Goal: Task Accomplishment & Management: Manage account settings

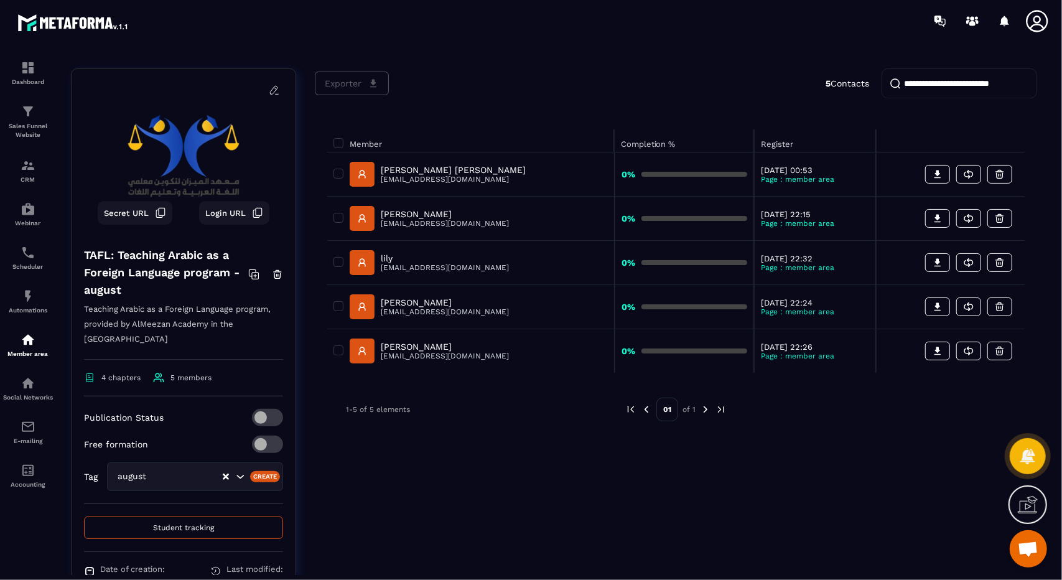
scroll to position [73, 0]
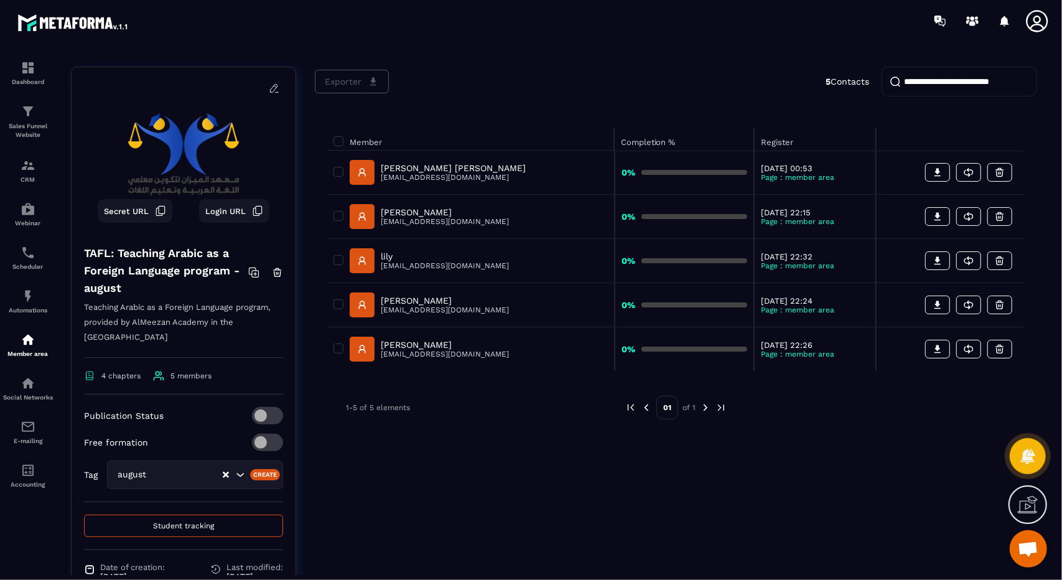
click at [453, 436] on div "Exporter 5 Contacts Member Completion % Register [PERSON_NAME] [PERSON_NAME] [E…" at bounding box center [676, 362] width 722 height 590
click at [163, 217] on button "Secret URL" at bounding box center [135, 211] width 75 height 24
click at [703, 545] on div "Exporter 5 Contacts Member Completion % Register [PERSON_NAME] [PERSON_NAME] [E…" at bounding box center [676, 362] width 722 height 590
click at [37, 169] on div "CRM" at bounding box center [28, 170] width 50 height 25
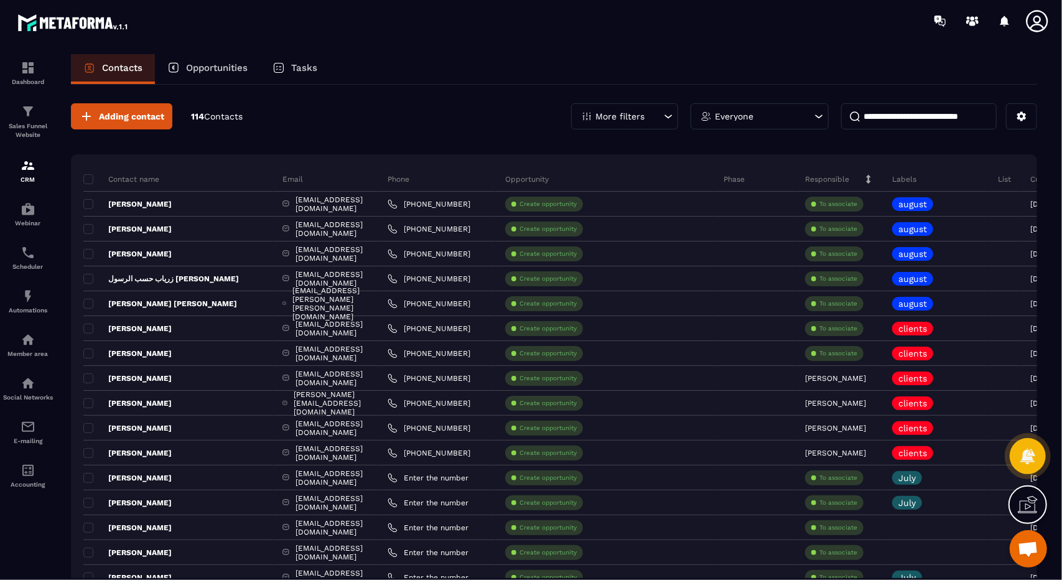
click at [584, 12] on div at bounding box center [604, 21] width 916 height 42
click at [37, 175] on div "CRM" at bounding box center [28, 170] width 50 height 25
click at [35, 364] on link "Member area" at bounding box center [28, 345] width 50 height 44
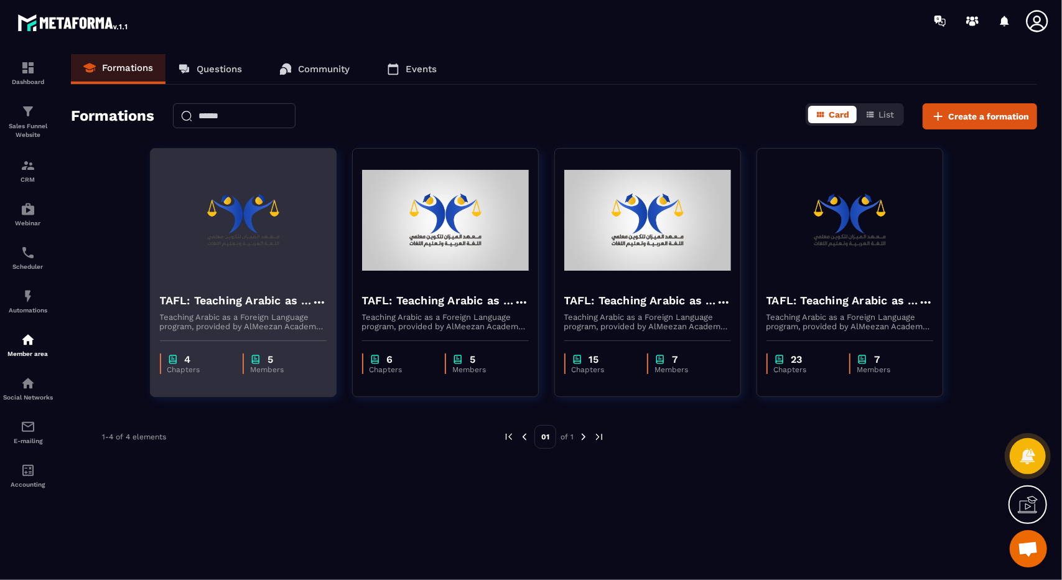
click at [304, 328] on p "Teaching Arabic as a Foreign Language program, provided by AlMeezan Academy in …" at bounding box center [243, 321] width 167 height 19
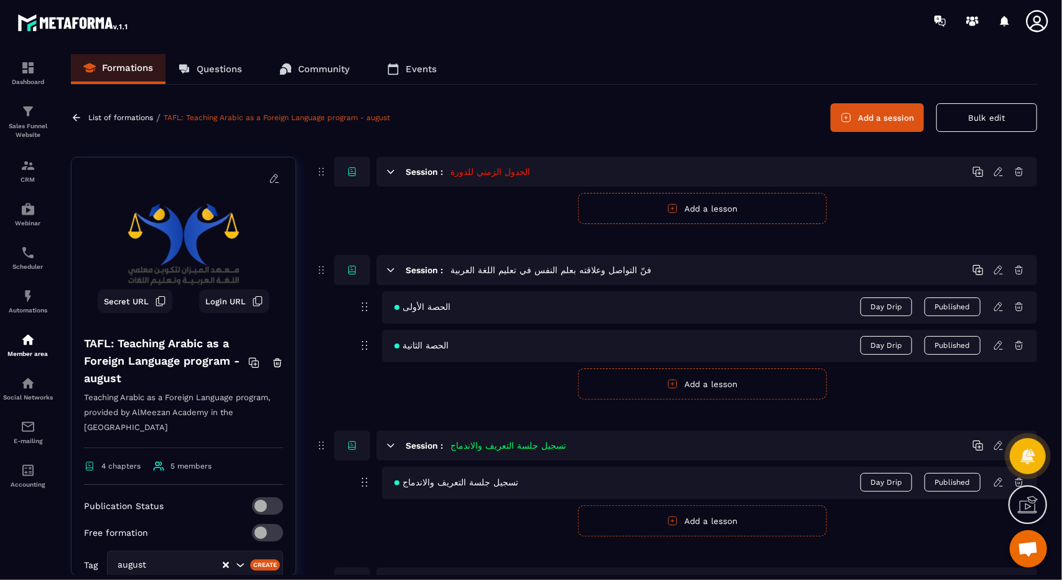
scroll to position [136, 0]
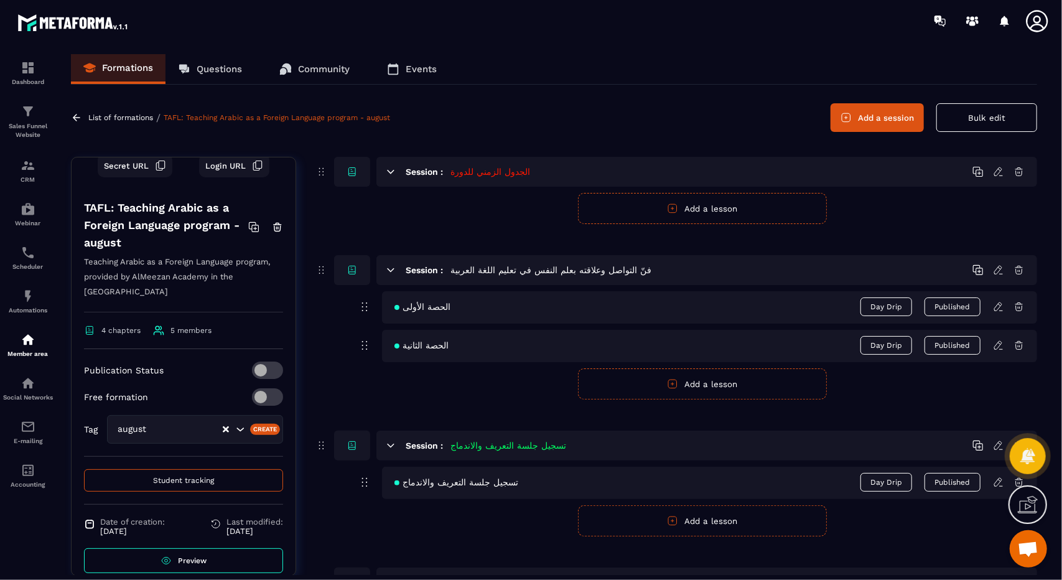
click at [189, 476] on span "Student tracking" at bounding box center [183, 480] width 61 height 9
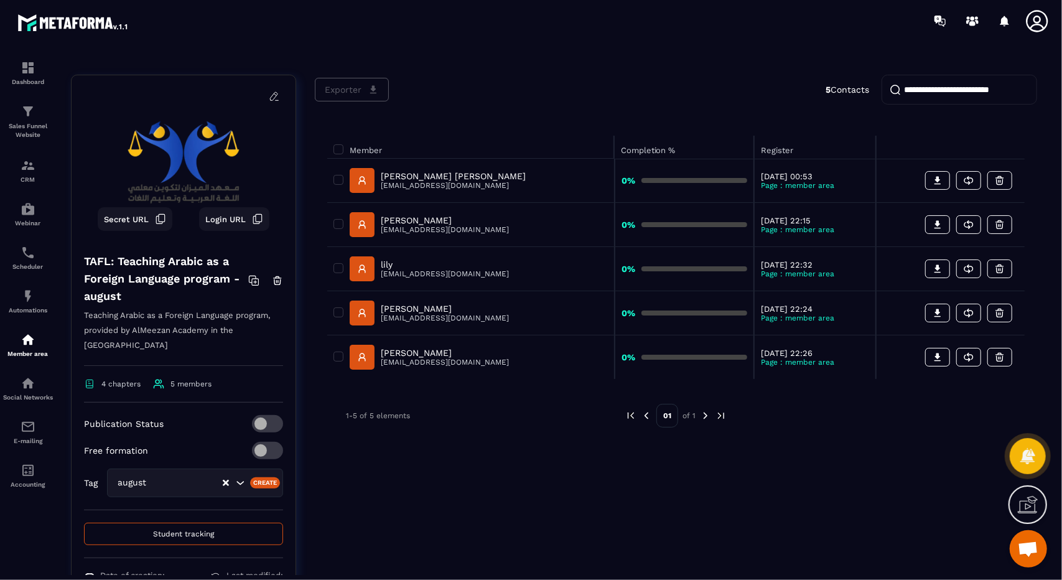
scroll to position [66, 0]
click at [519, 556] on div "Exporter 5 Contacts Member Completion % Register [PERSON_NAME] [PERSON_NAME] [E…" at bounding box center [676, 369] width 722 height 590
click at [742, 579] on section "Dashboard Sales Funnel Website CRM Webinar Scheduler Automations Member area So…" at bounding box center [531, 315] width 1062 height 546
click at [691, 30] on div at bounding box center [604, 21] width 916 height 42
click at [707, 23] on div at bounding box center [604, 21] width 916 height 42
